Goal: Find specific page/section: Find specific page/section

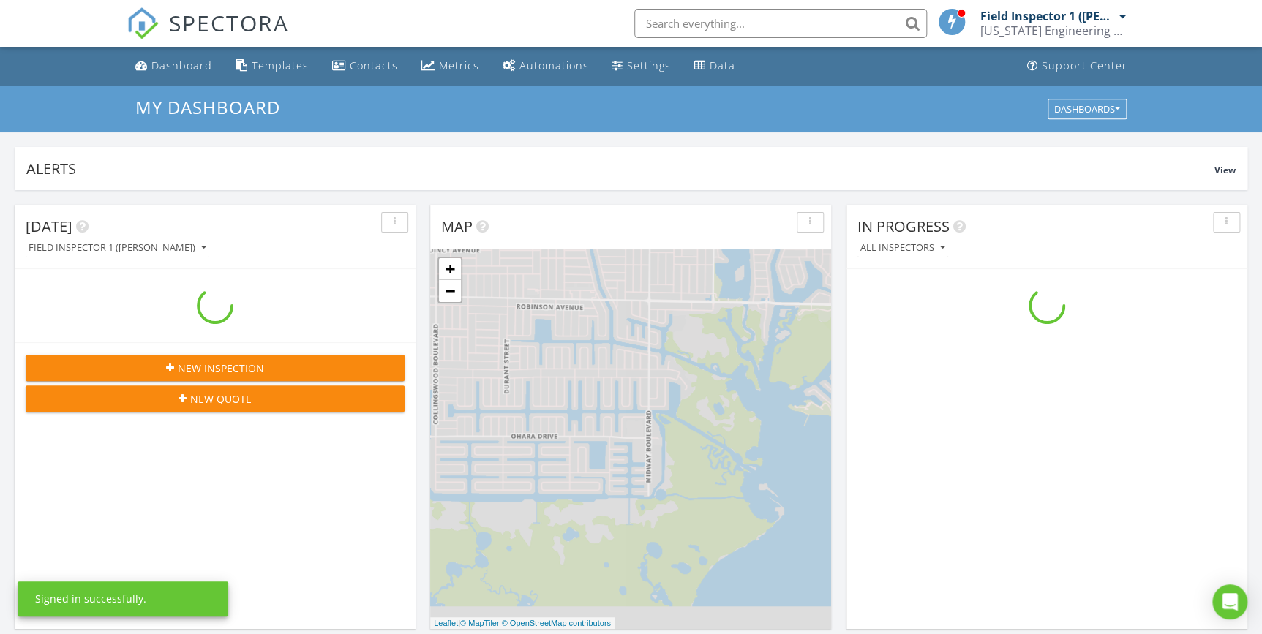
scroll to position [1352, 1282]
click at [708, 22] on input "text" at bounding box center [780, 23] width 293 height 29
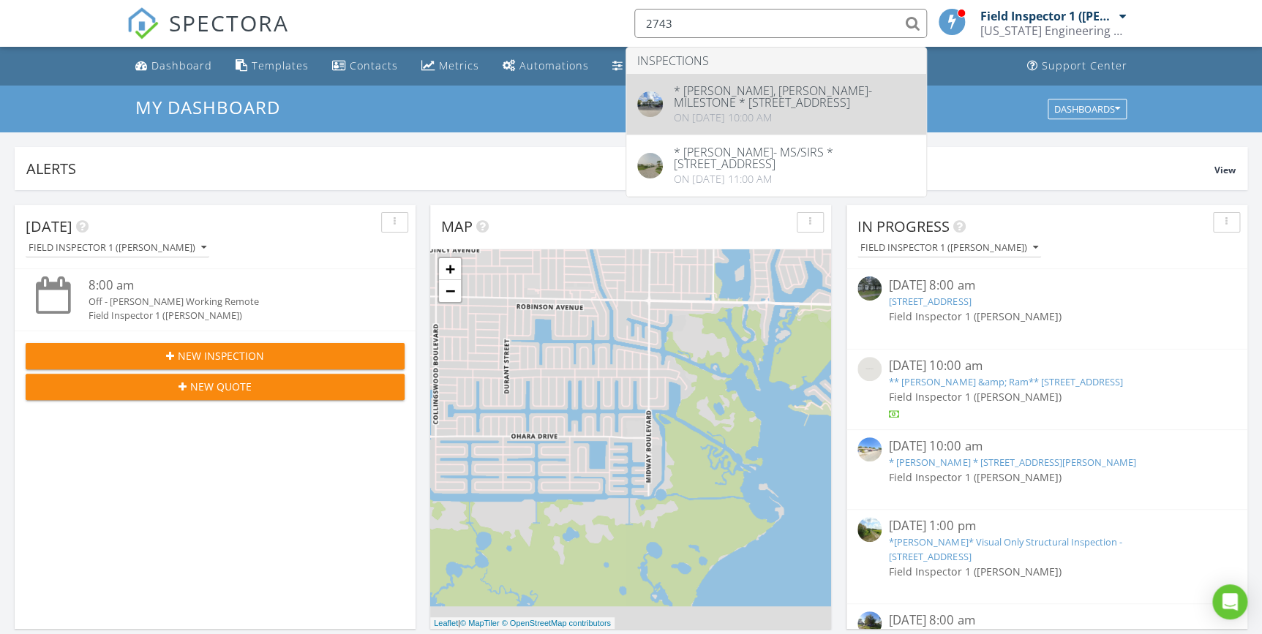
type input "2743"
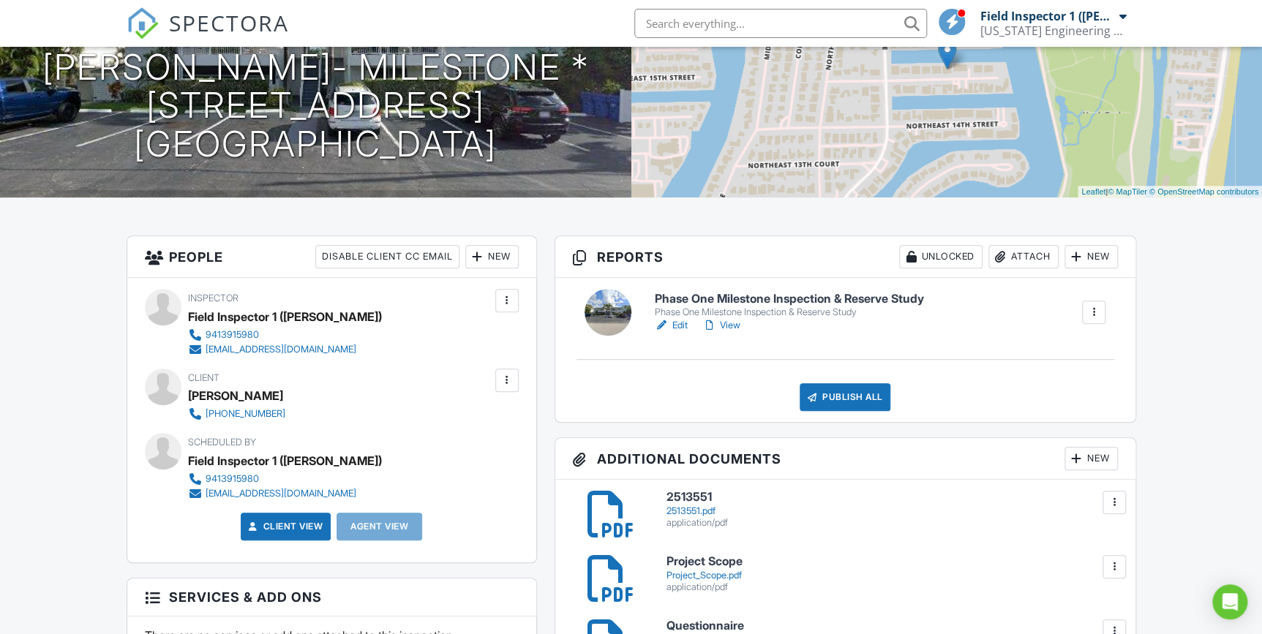
scroll to position [199, 0]
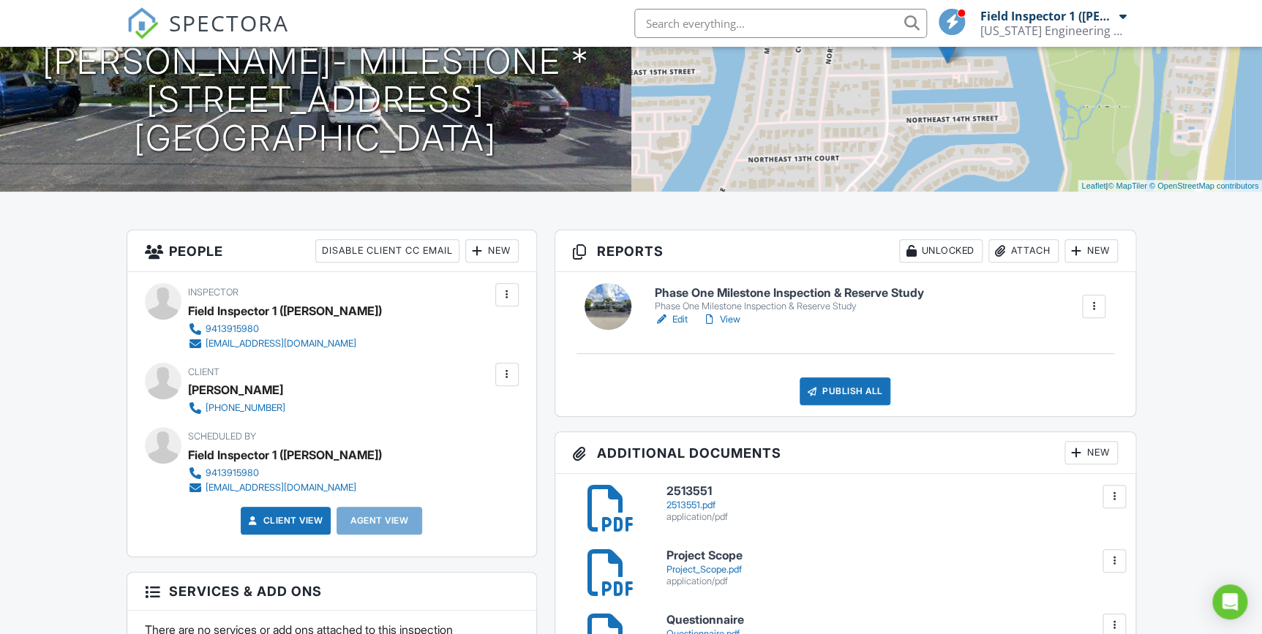
click at [733, 319] on link "View" at bounding box center [721, 319] width 38 height 15
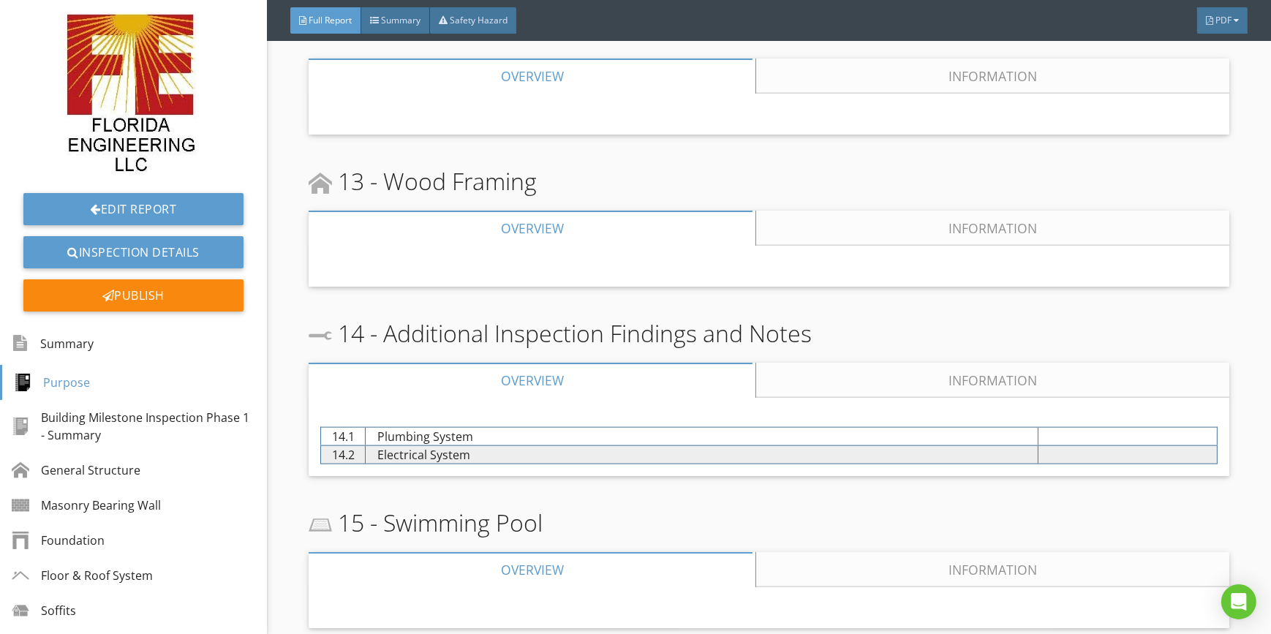
scroll to position [6183, 0]
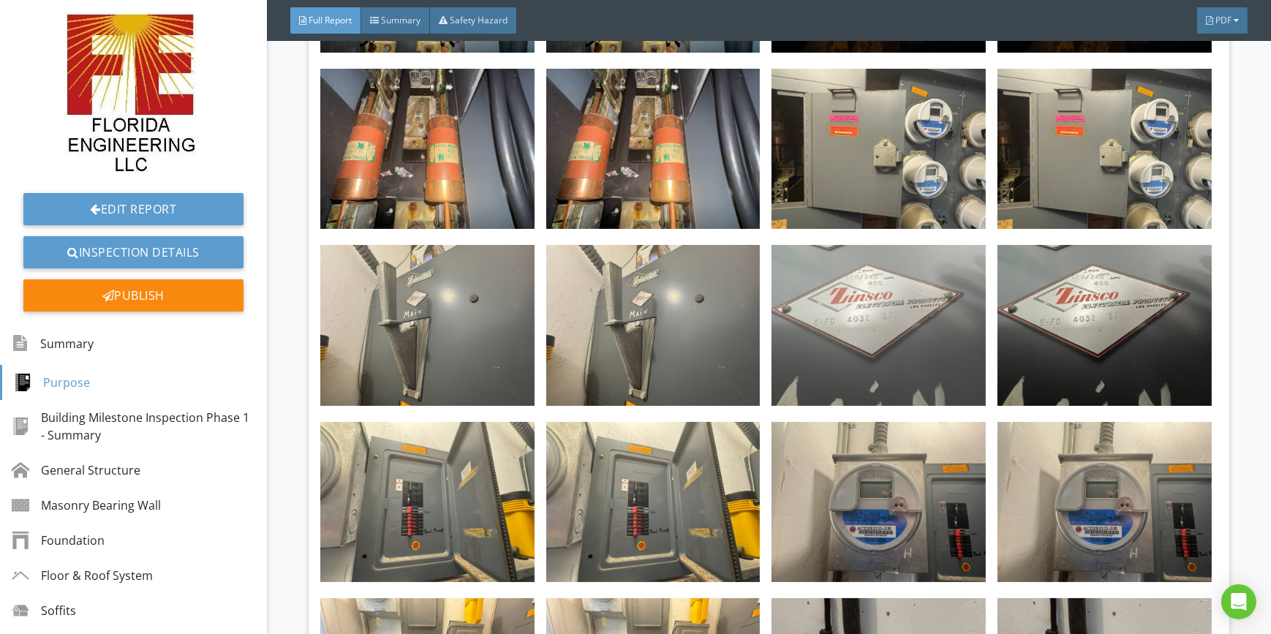
click at [848, 281] on img at bounding box center [879, 325] width 214 height 160
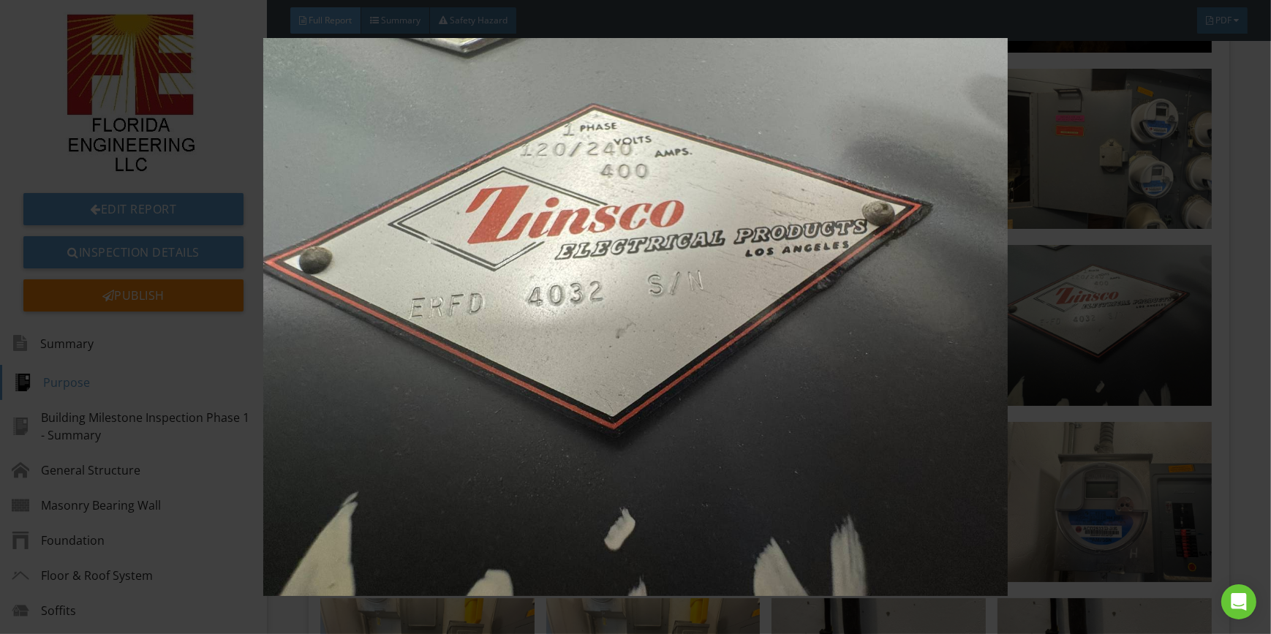
click at [657, 235] on img at bounding box center [635, 317] width 1163 height 558
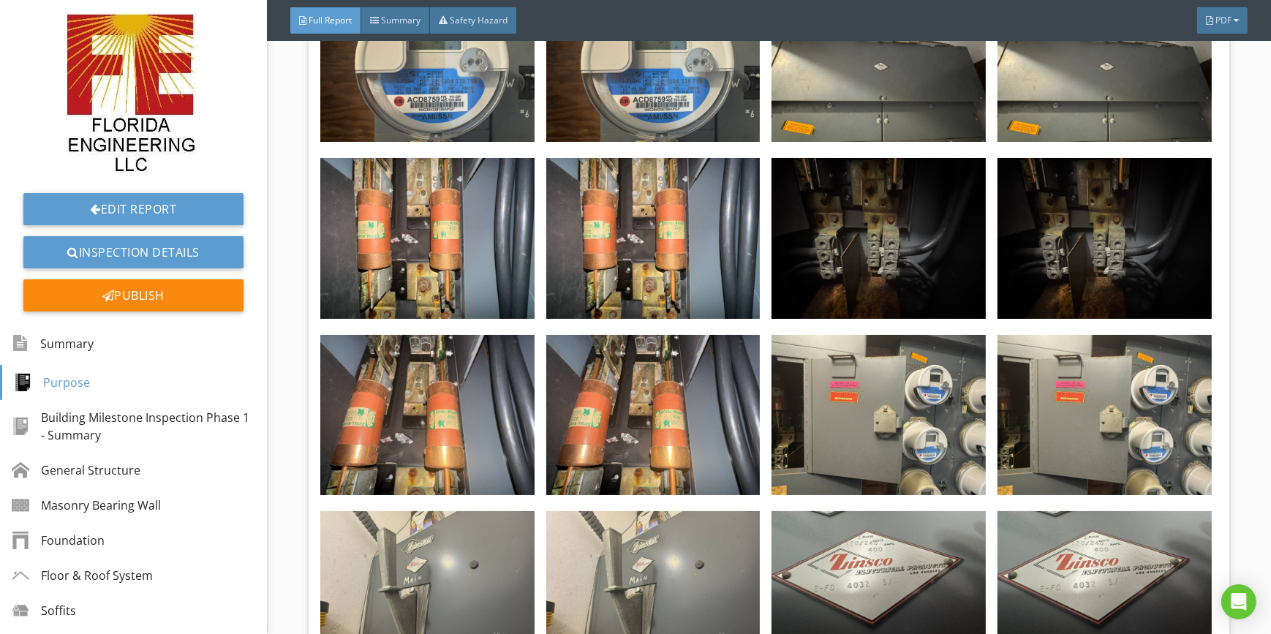
scroll to position [5851, 0]
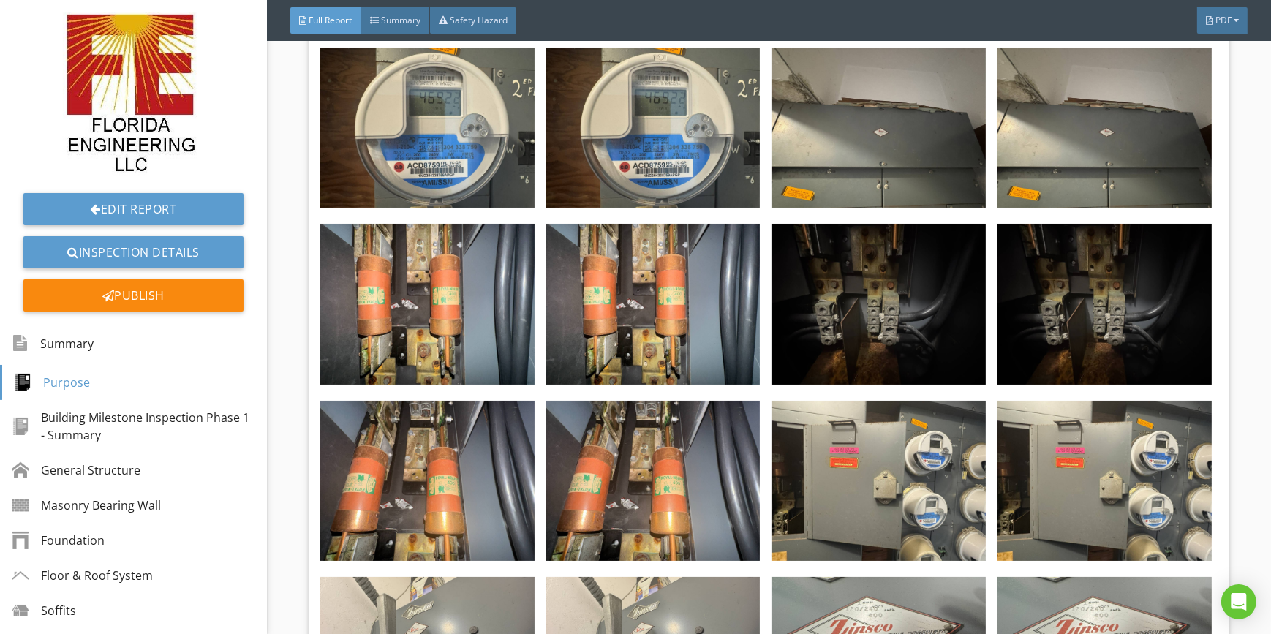
click at [631, 289] on img at bounding box center [653, 304] width 214 height 160
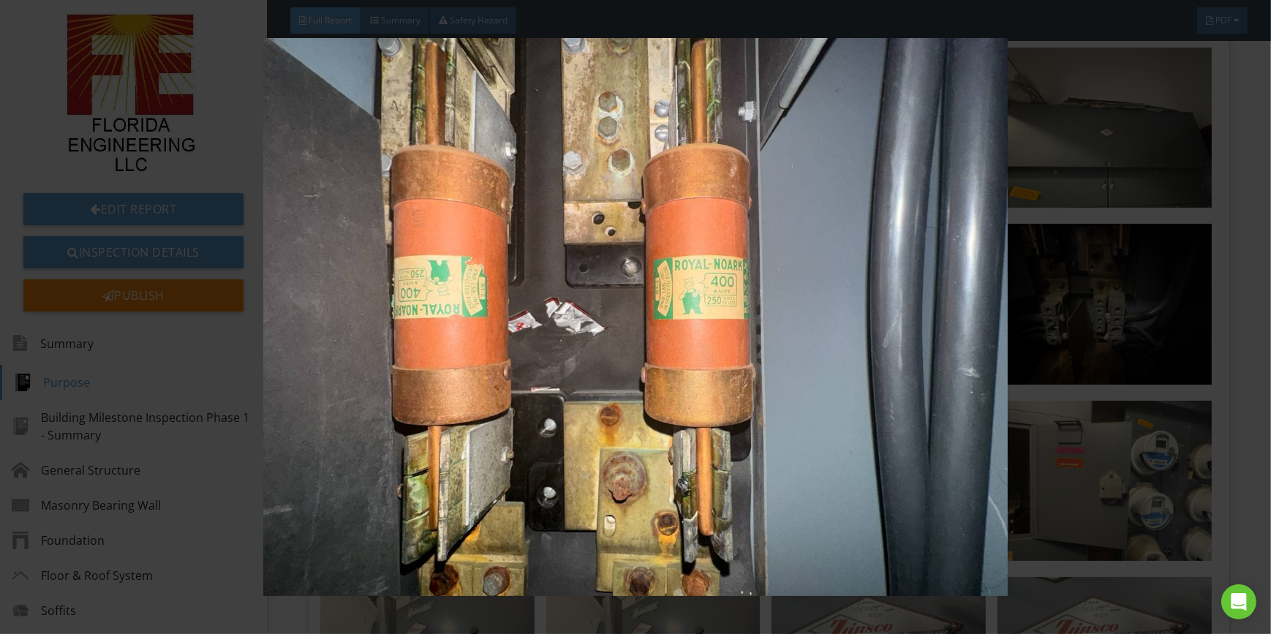
click at [599, 285] on img at bounding box center [635, 317] width 1163 height 558
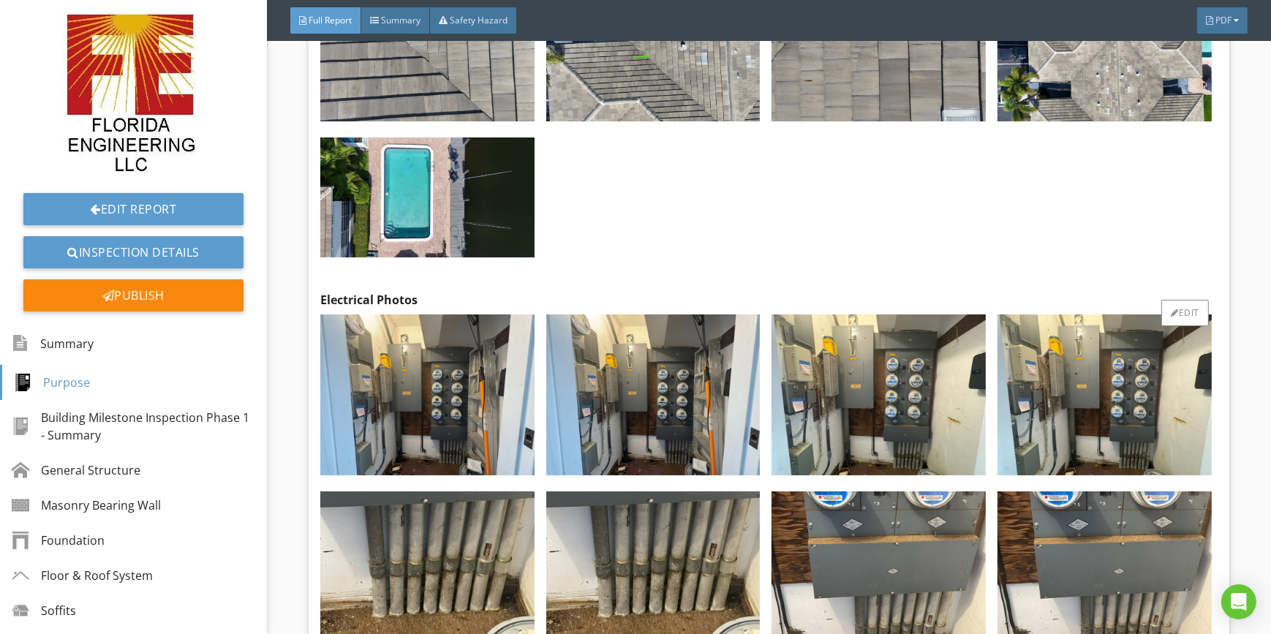
scroll to position [5053, 0]
